Goal: Task Accomplishment & Management: Use online tool/utility

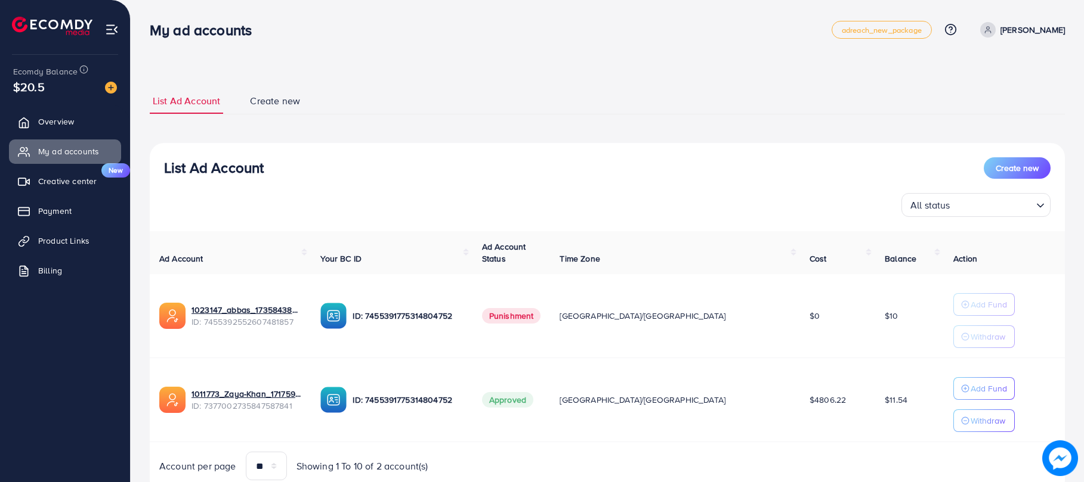
drag, startPoint x: 0, startPoint y: 0, endPoint x: 761, endPoint y: 8, distance: 761.0
click at [650, 75] on div "List Ad Account Create new List Ad Account Create new All status Loading... Ad …" at bounding box center [607, 291] width 915 height 435
drag, startPoint x: 761, startPoint y: 8, endPoint x: 650, endPoint y: 17, distance: 111.3
click at [482, 130] on div "List Ad Account Create new List Ad Account Create new All status Loading... Ad …" at bounding box center [607, 291] width 915 height 407
drag, startPoint x: 650, startPoint y: 17, endPoint x: 745, endPoint y: 63, distance: 105.1
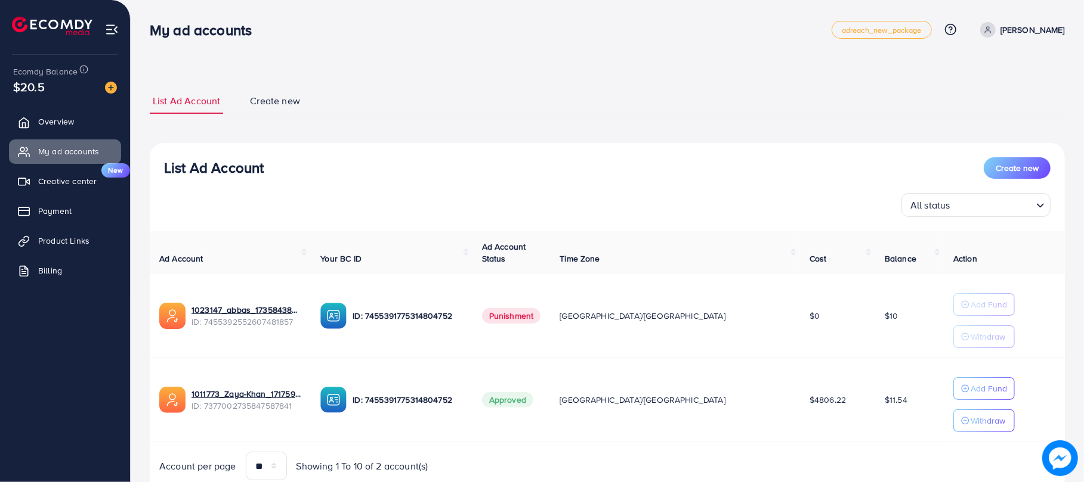
click at [728, 110] on ul "List Ad Account Create new" at bounding box center [607, 101] width 915 height 26
drag, startPoint x: 766, startPoint y: 24, endPoint x: 670, endPoint y: 144, distance: 153.2
click at [667, 161] on div "List Ad Account Create new" at bounding box center [607, 167] width 886 height 21
drag, startPoint x: 163, startPoint y: 98, endPoint x: 750, endPoint y: 7, distance: 593.8
click at [680, 56] on div "List Ad Account Create new List Ad Account Create new All status Loading... Ad …" at bounding box center [607, 264] width 953 height 528
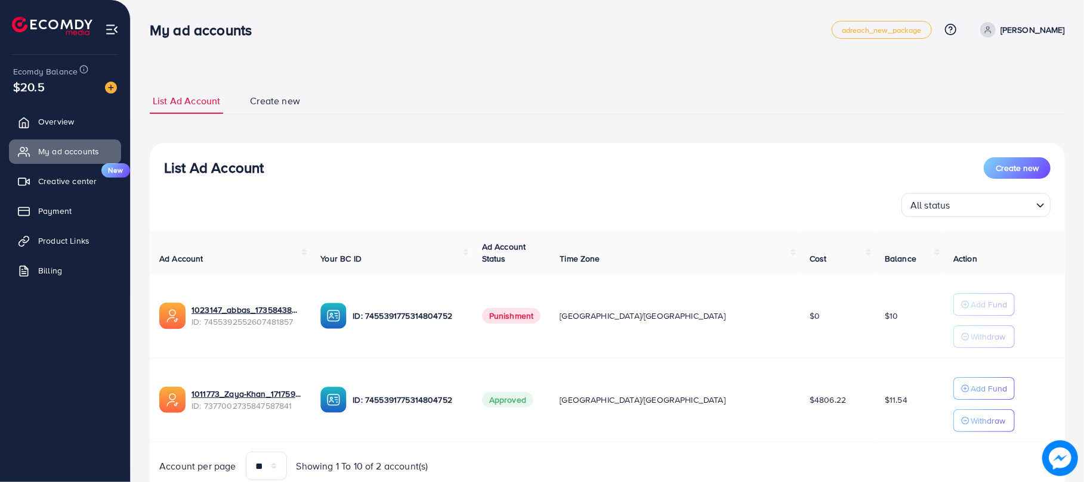
drag, startPoint x: 750, startPoint y: 7, endPoint x: 664, endPoint y: 162, distance: 177.2
click at [666, 160] on div "List Ad Account Create new" at bounding box center [607, 167] width 886 height 21
click at [85, 128] on link "Overview" at bounding box center [65, 122] width 112 height 24
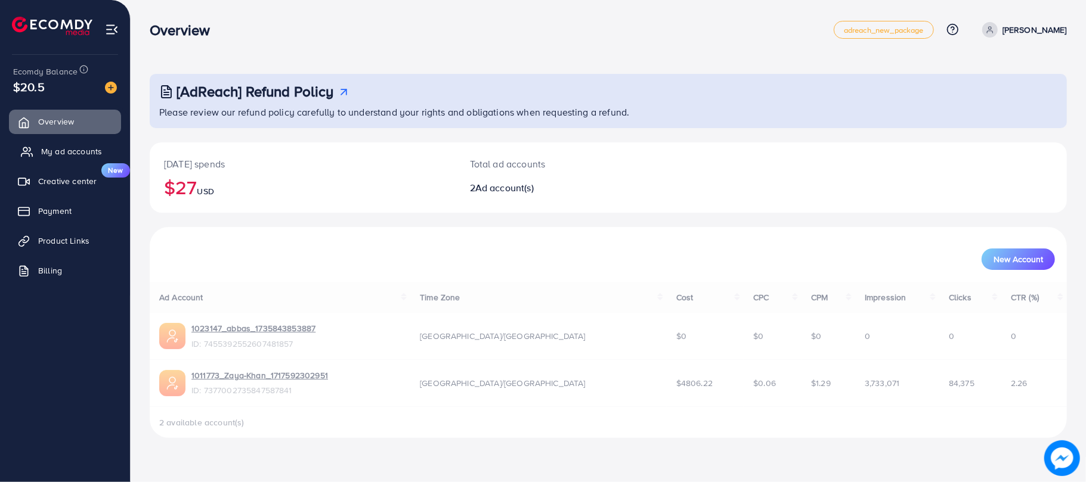
click at [82, 146] on span "My ad accounts" at bounding box center [71, 152] width 61 height 12
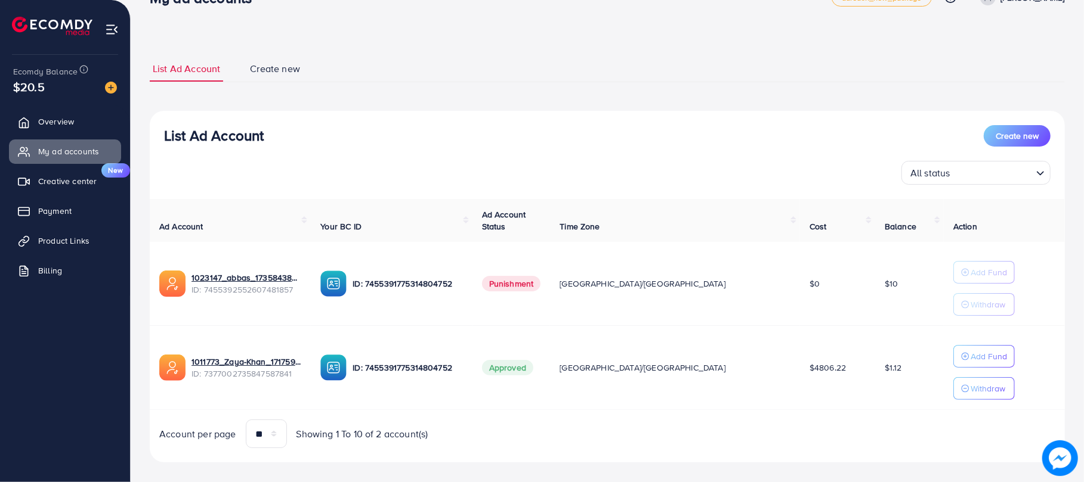
scroll to position [48, 0]
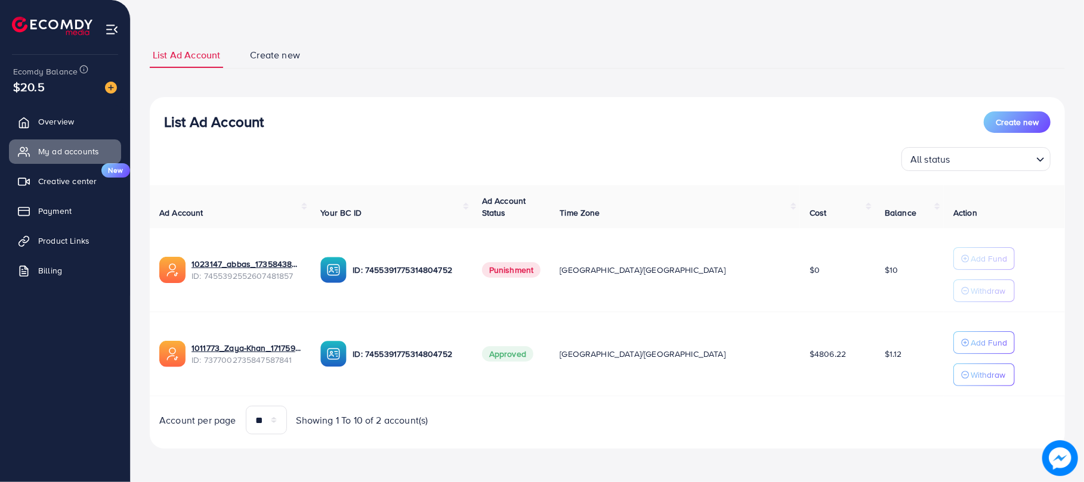
drag, startPoint x: 116, startPoint y: 42, endPoint x: 1007, endPoint y: 137, distance: 896.0
click at [1007, 137] on div "List Ad Account Create new All status Loading..." at bounding box center [607, 142] width 915 height 60
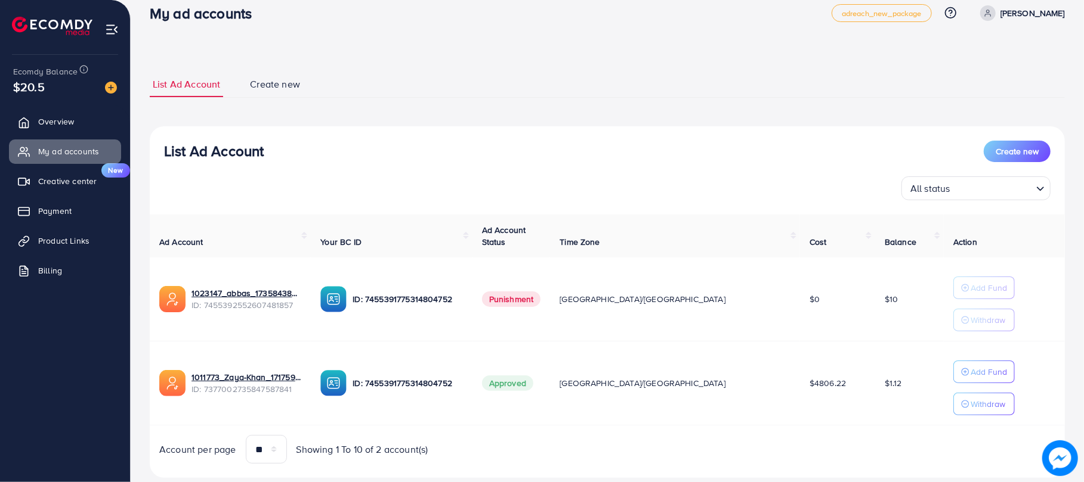
scroll to position [0, 0]
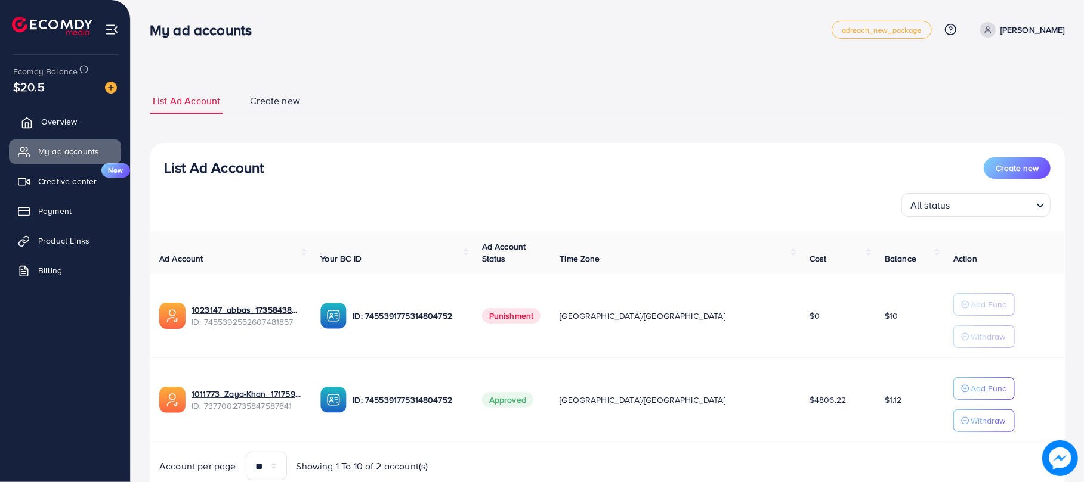
click at [37, 125] on link "Overview" at bounding box center [65, 122] width 112 height 24
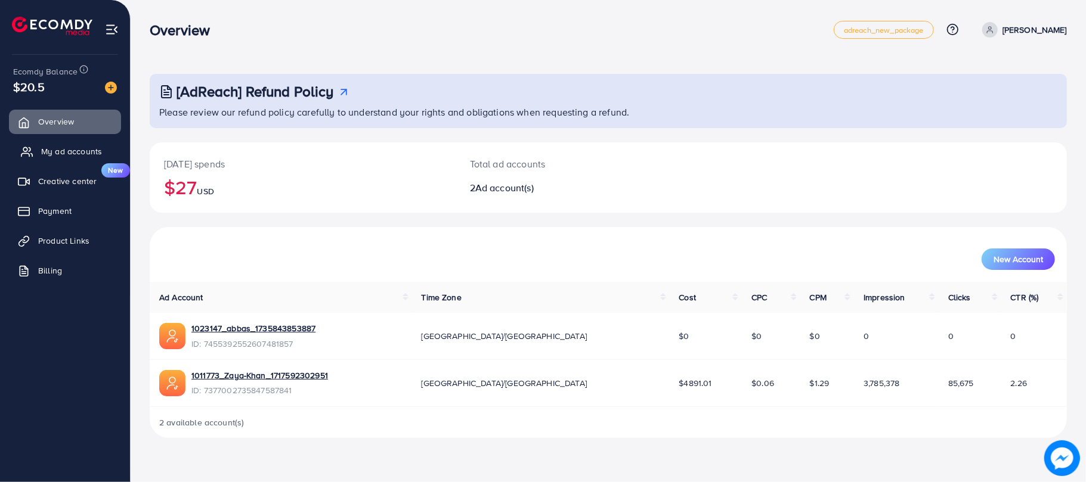
click at [79, 154] on span "My ad accounts" at bounding box center [71, 152] width 61 height 12
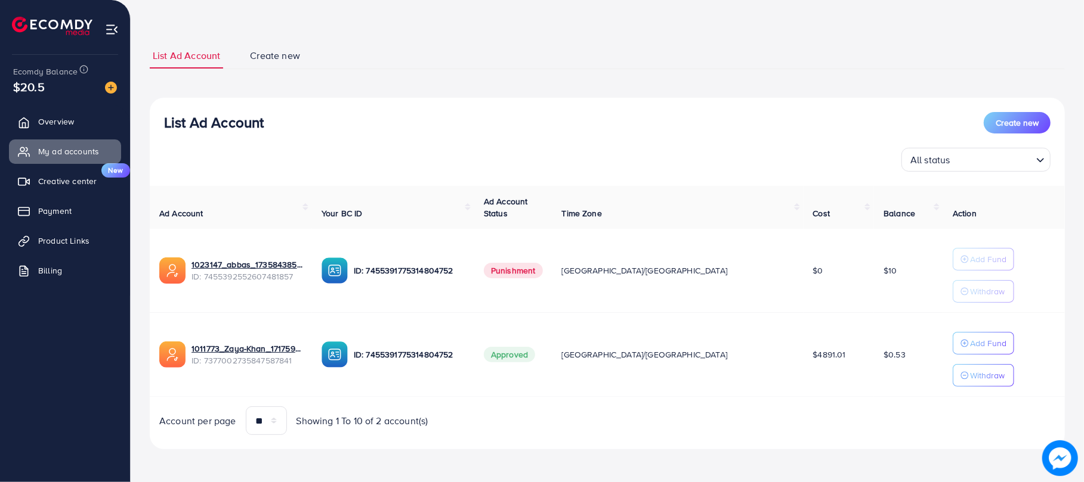
scroll to position [48, 0]
click at [960, 339] on div "Add Fund" at bounding box center [983, 343] width 46 height 14
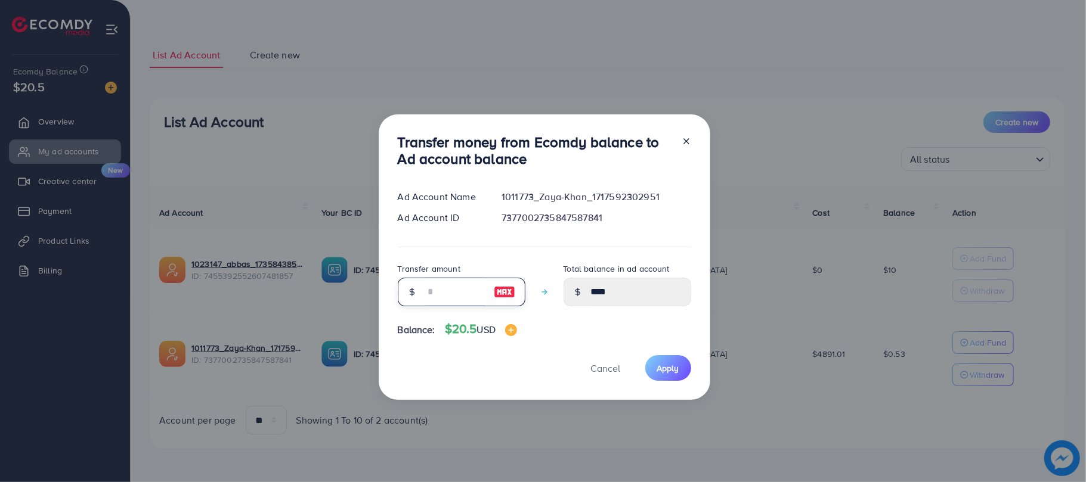
click at [444, 301] on input "number" at bounding box center [455, 292] width 60 height 29
type input "*"
type input "****"
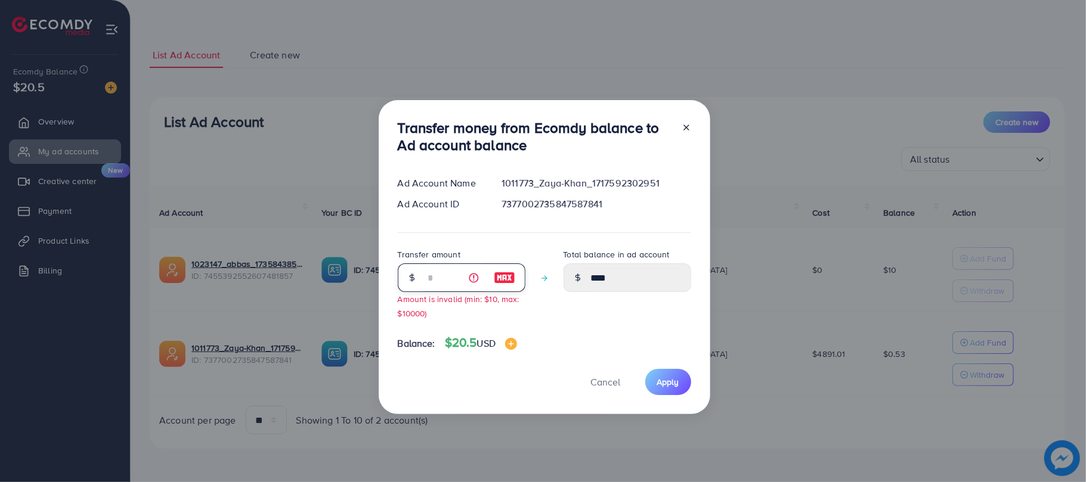
type input "**"
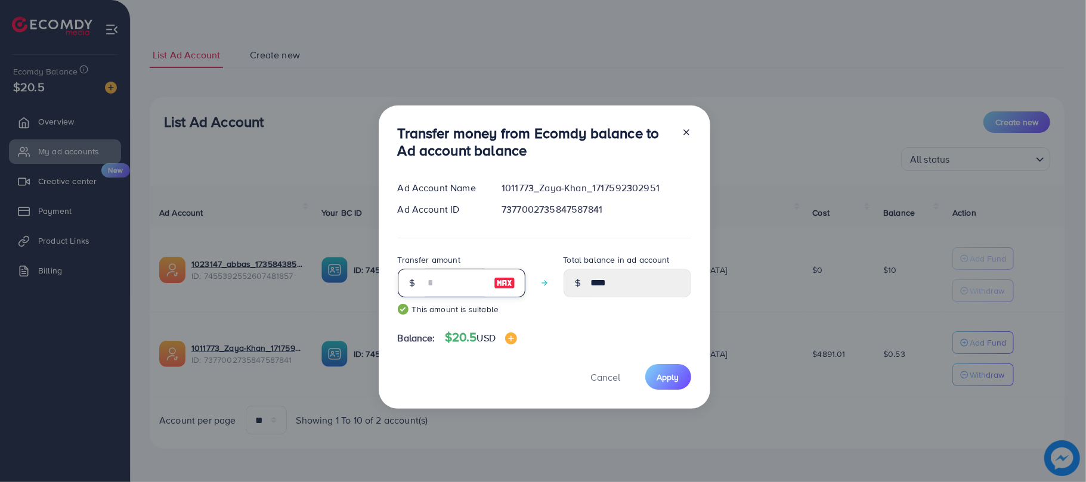
type input "*****"
type input "**"
click at [668, 382] on span "Apply" at bounding box center [668, 378] width 22 height 12
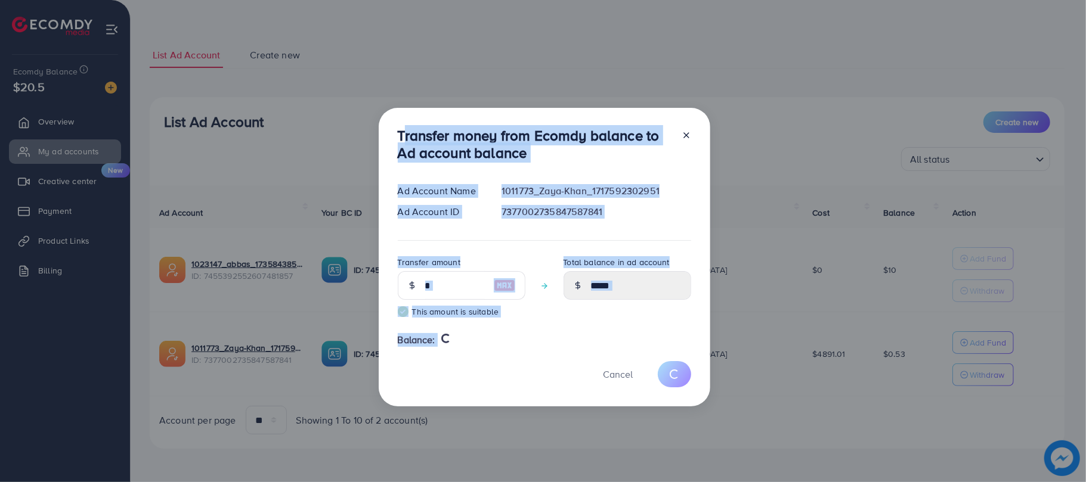
click at [507, 352] on div "Transfer money from Ecomdy balance to Ad account balance Ad Account Name 101177…" at bounding box center [545, 257] width 332 height 298
type input "****"
